Goal: Task Accomplishment & Management: Manage account settings

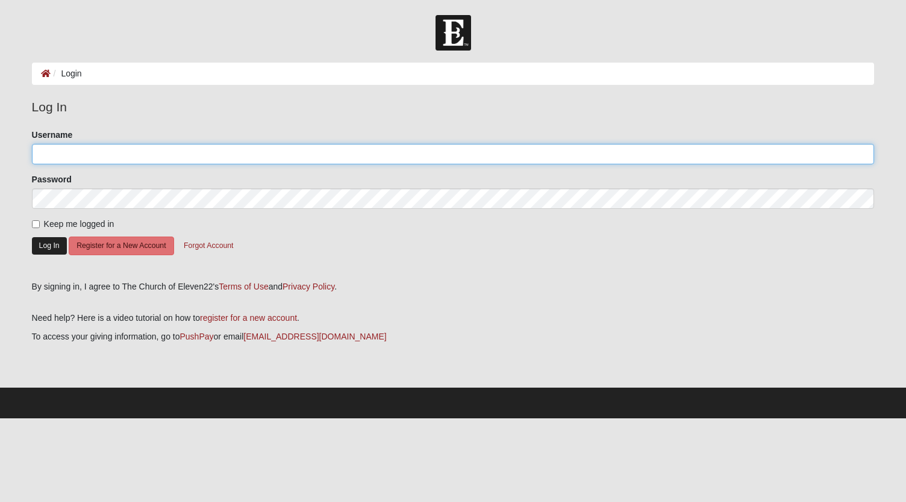
type input "Metacom101"
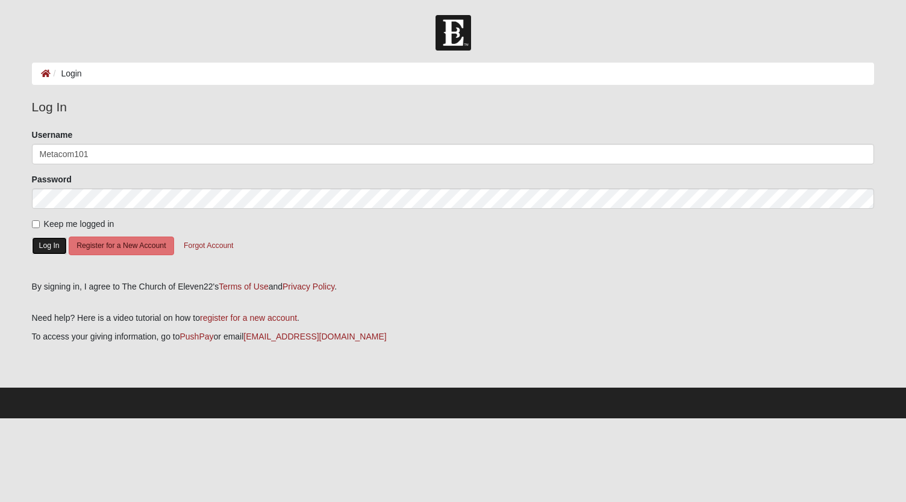
click at [36, 243] on button "Log In" at bounding box center [49, 245] width 35 height 17
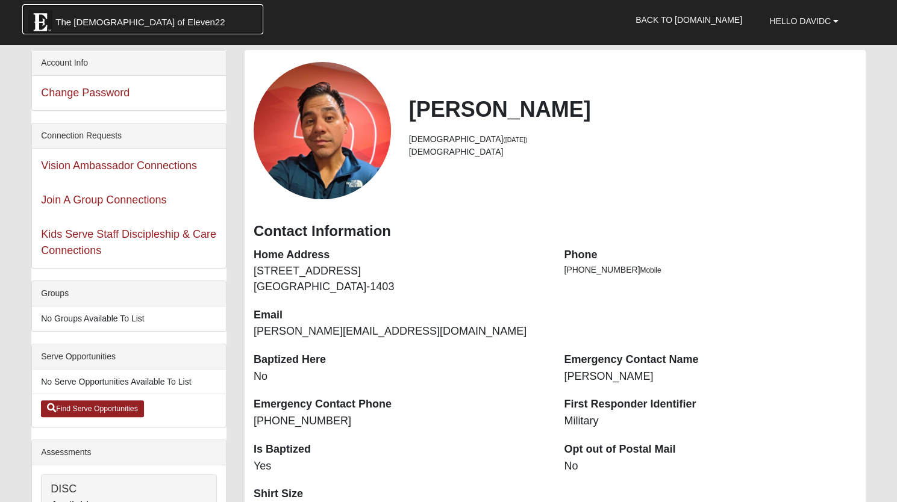
click at [122, 26] on span "The Church of Eleven22" at bounding box center [139, 22] width 169 height 12
